Goal: Transaction & Acquisition: Purchase product/service

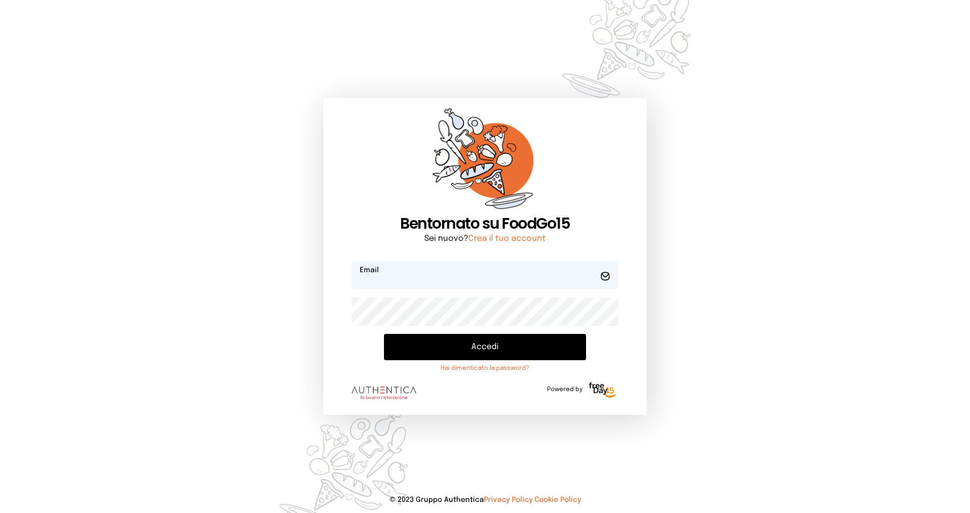
type input "**********"
click at [468, 342] on button "Accedi" at bounding box center [485, 347] width 202 height 26
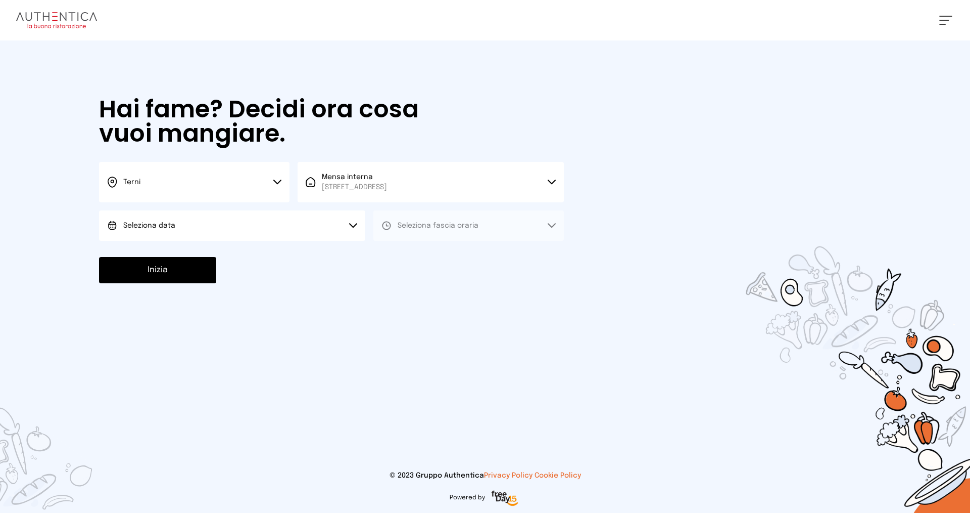
click at [286, 230] on button "Seleziona data" at bounding box center [232, 225] width 266 height 30
click at [266, 261] on li "[DATE], [DATE]" at bounding box center [232, 254] width 266 height 26
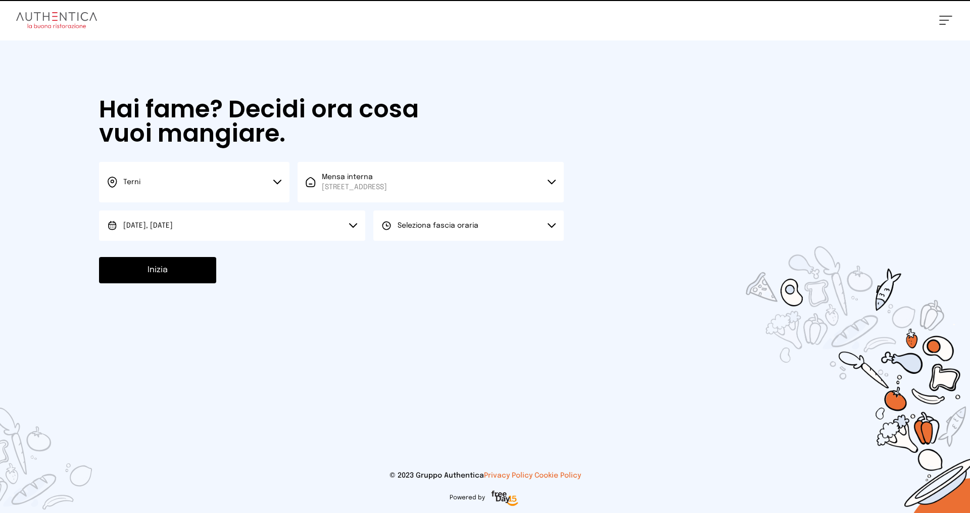
click at [503, 232] on button "Seleziona fascia oraria" at bounding box center [469, 225] width 191 height 30
click at [499, 244] on li "Pranzo" at bounding box center [469, 254] width 191 height 26
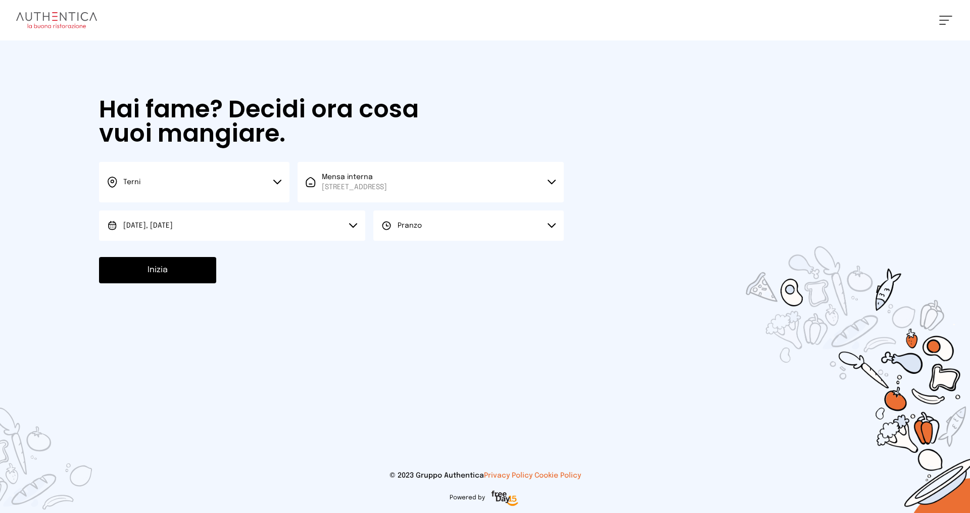
click at [190, 261] on button "Inizia" at bounding box center [157, 270] width 117 height 26
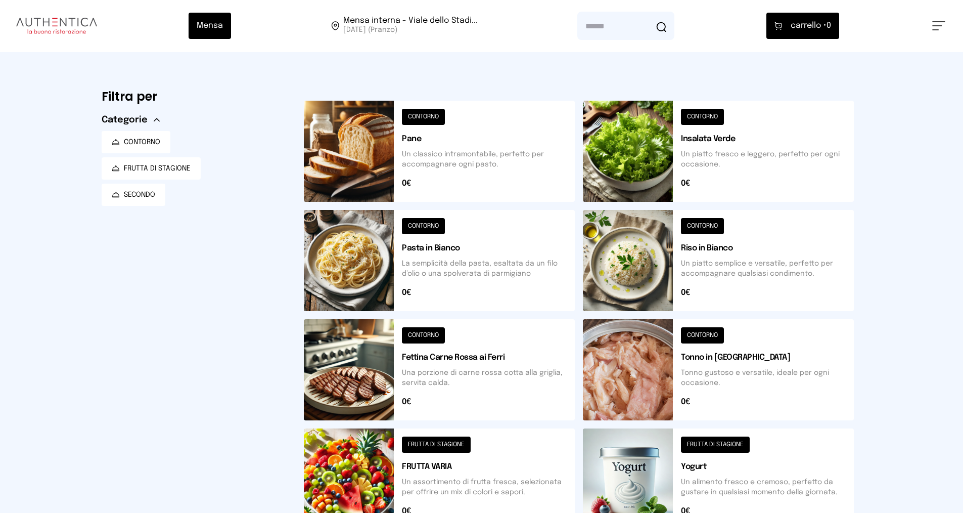
scroll to position [253, 0]
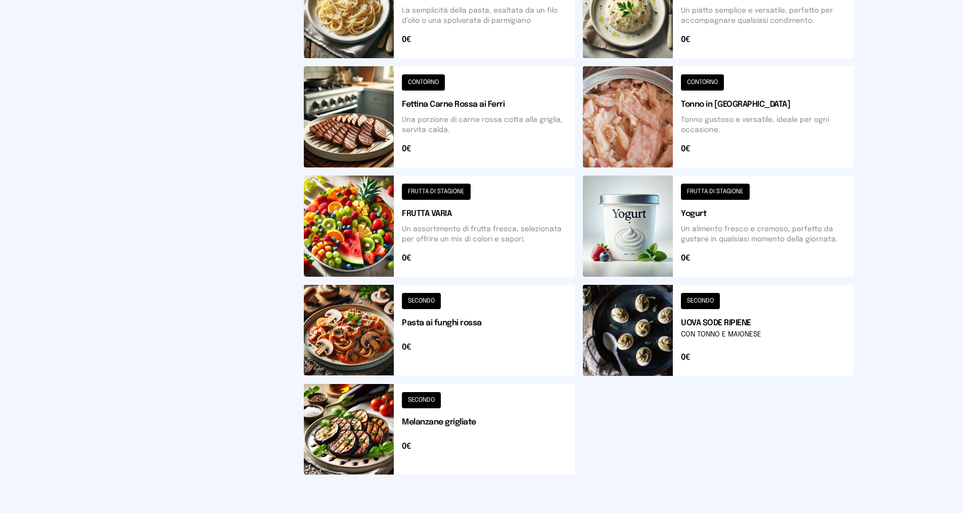
click at [723, 327] on button at bounding box center [718, 330] width 271 height 91
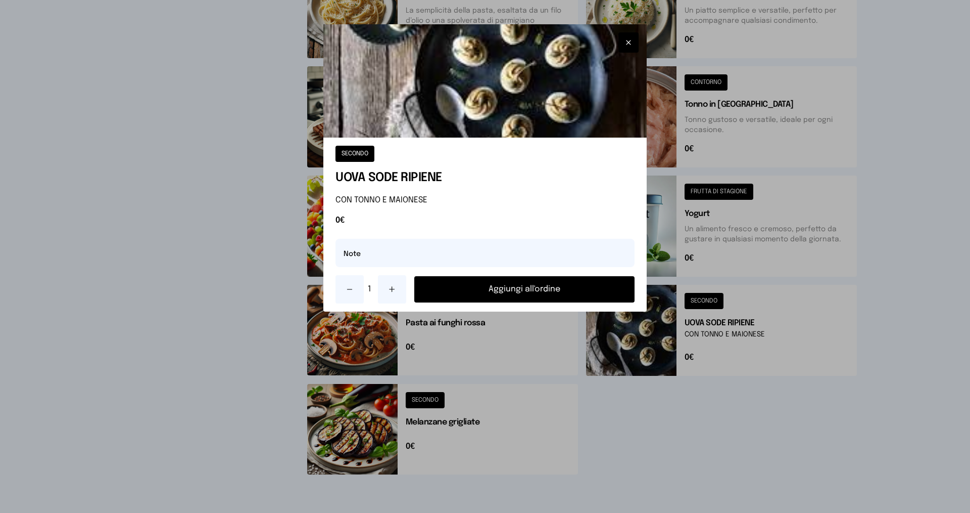
click at [588, 289] on button "Aggiungi all'ordine" at bounding box center [524, 289] width 220 height 26
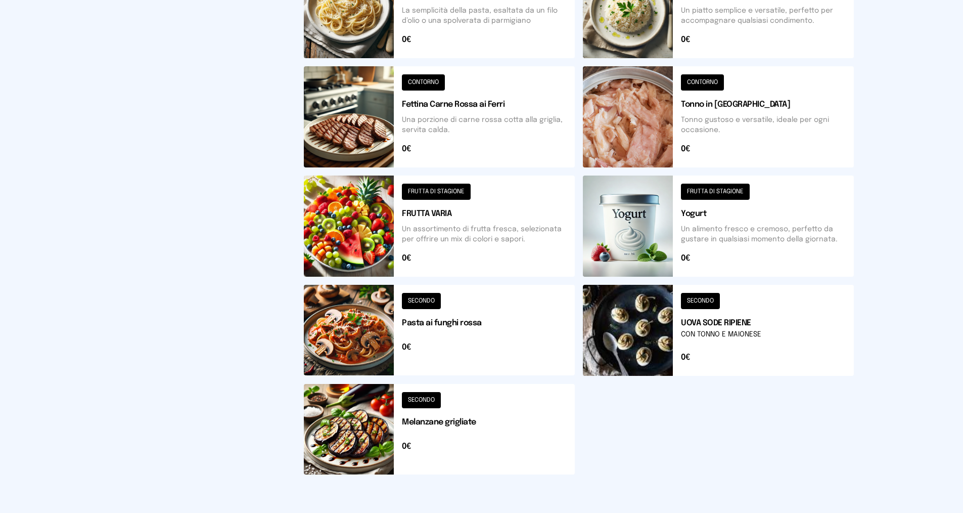
click at [475, 438] on button at bounding box center [439, 429] width 271 height 90
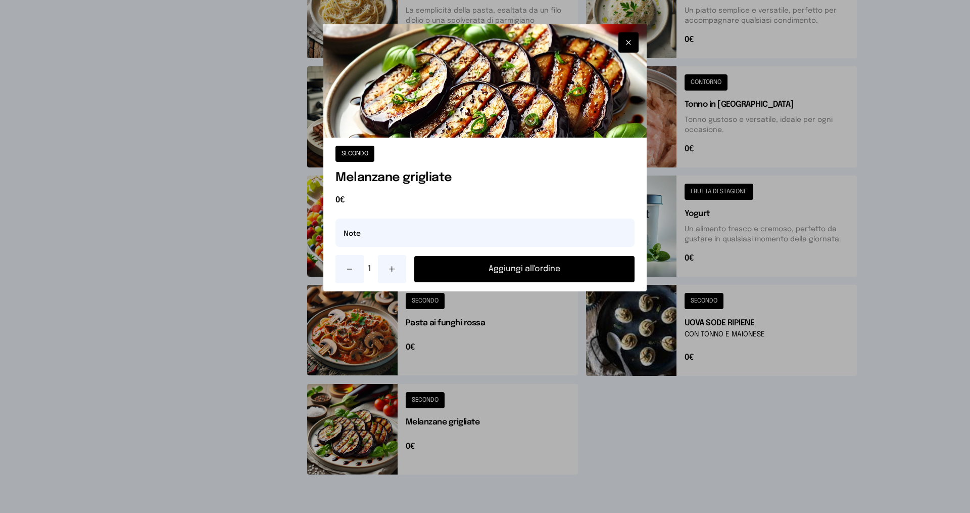
click at [509, 280] on button "Aggiungi all'ordine" at bounding box center [524, 269] width 220 height 26
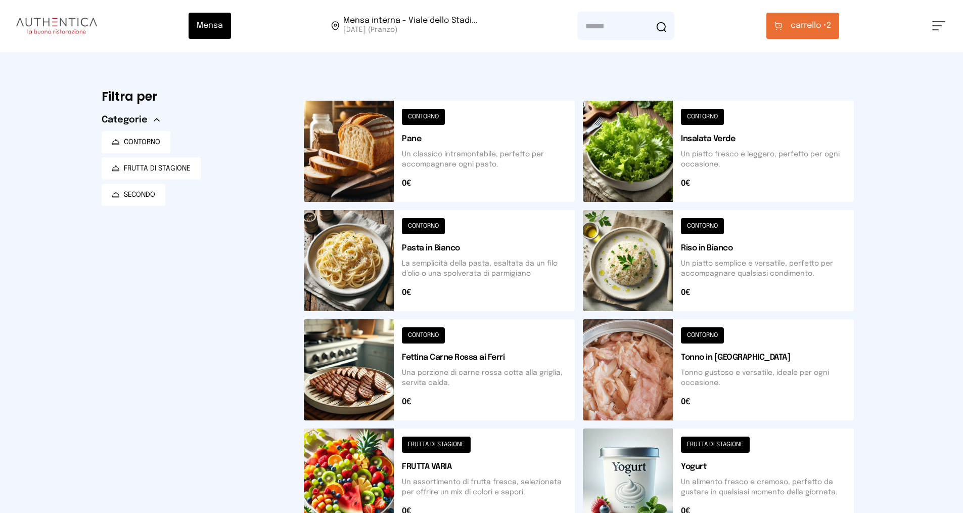
scroll to position [0, 0]
click at [727, 248] on button at bounding box center [718, 260] width 271 height 101
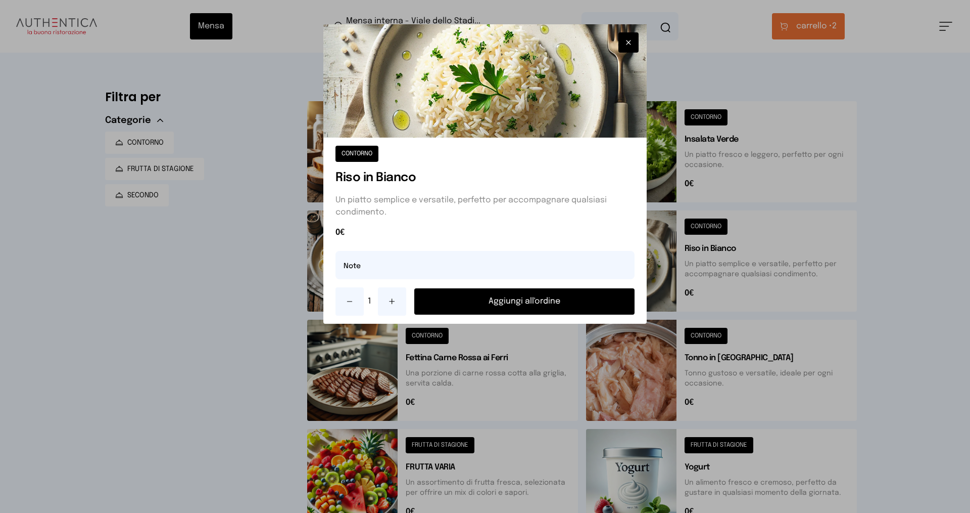
click at [571, 304] on button "Aggiungi all'ordine" at bounding box center [524, 301] width 220 height 26
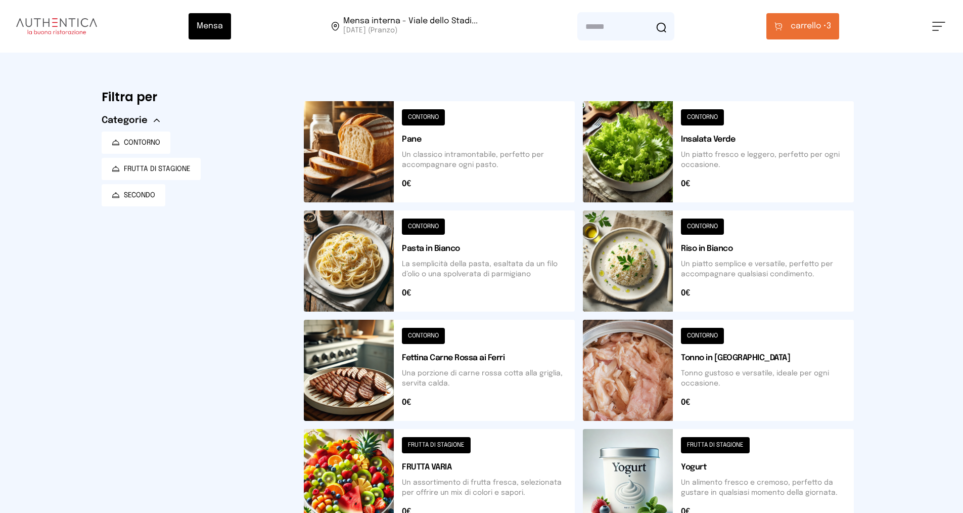
click at [792, 34] on button "carrello • 3" at bounding box center [802, 26] width 73 height 26
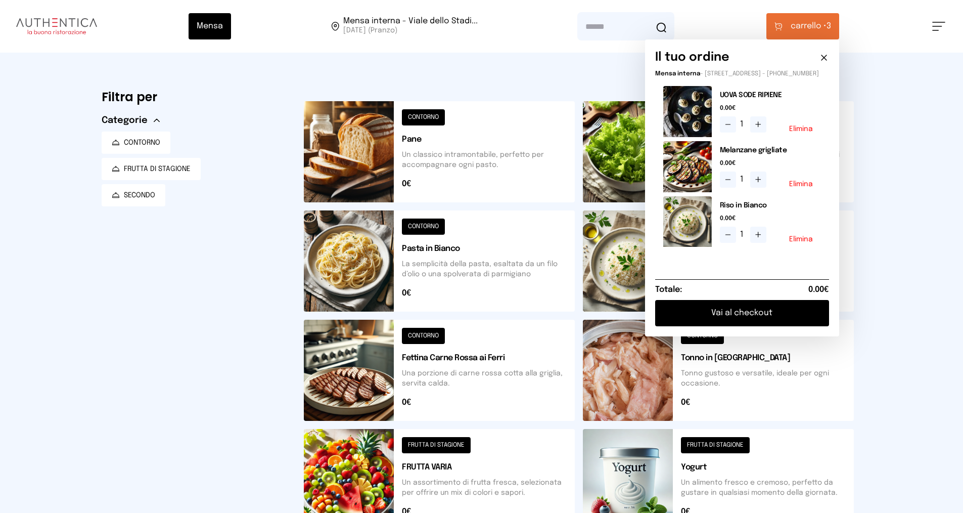
click at [761, 314] on button "Vai al checkout" at bounding box center [742, 313] width 174 height 26
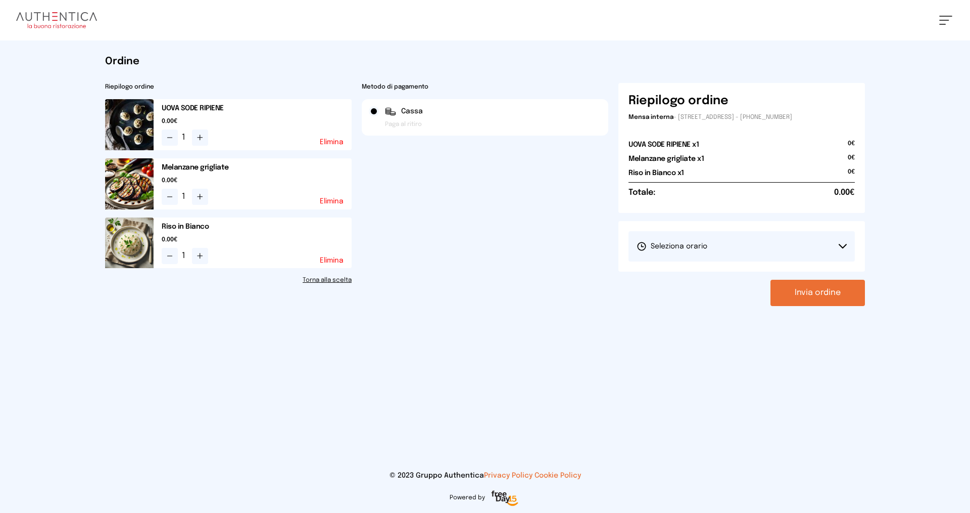
click at [719, 241] on button "Seleziona orario" at bounding box center [742, 246] width 226 height 30
click at [717, 276] on li "1° Turno (13:00 - 15:00)" at bounding box center [742, 274] width 226 height 26
click at [830, 292] on button "Invia ordine" at bounding box center [818, 293] width 95 height 26
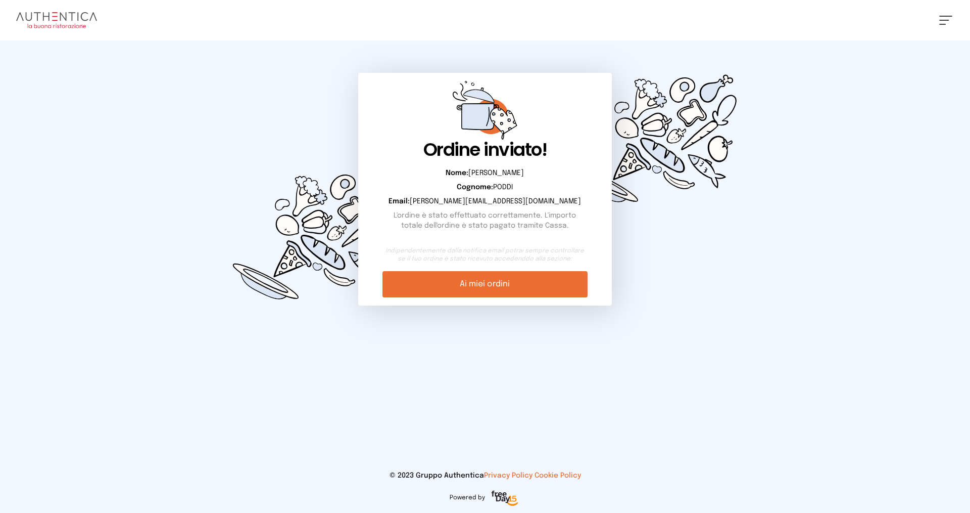
click at [534, 278] on link "Ai miei ordini" at bounding box center [485, 284] width 205 height 26
